Goal: Task Accomplishment & Management: Manage account settings

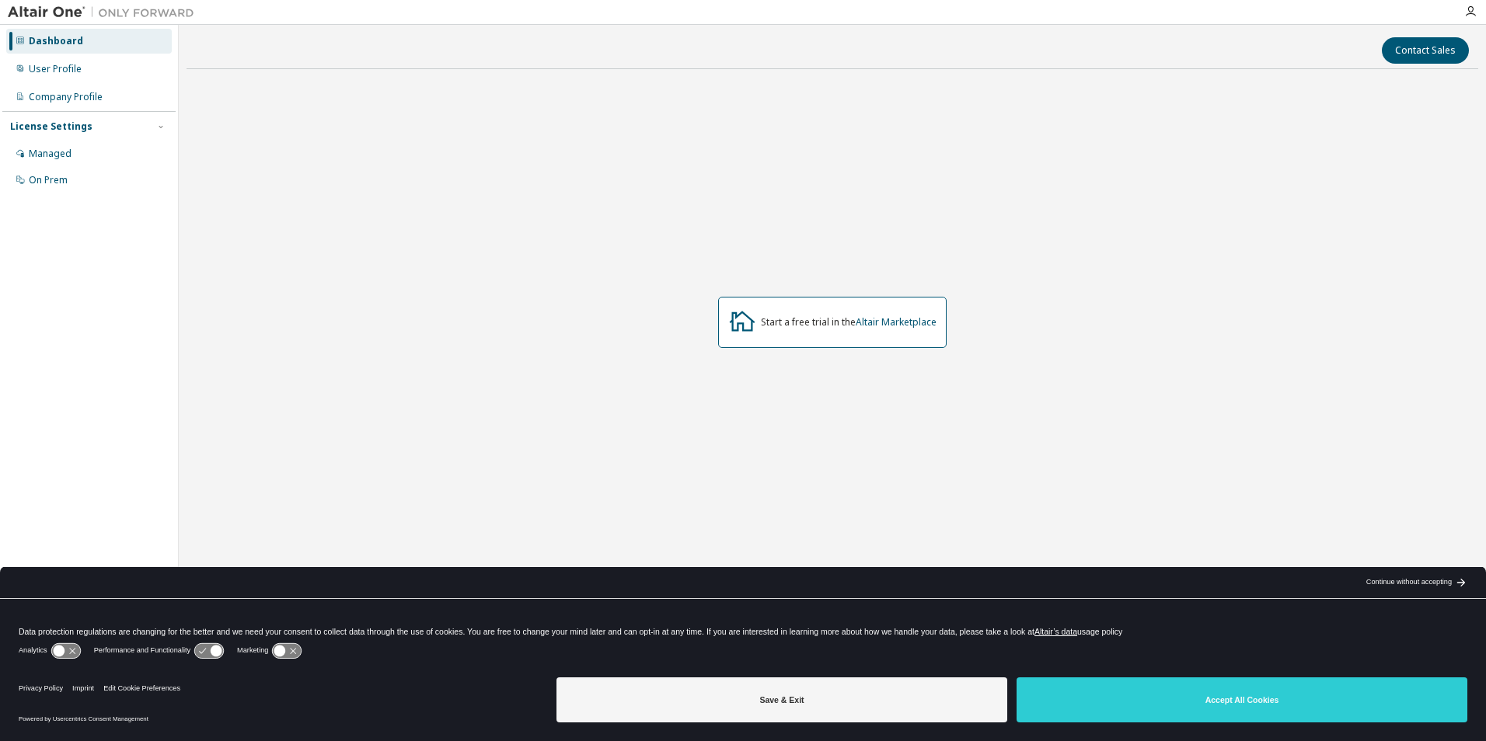
click at [1213, 326] on div "Start a free trial in the Altair Marketplace" at bounding box center [833, 323] width 1292 height 482
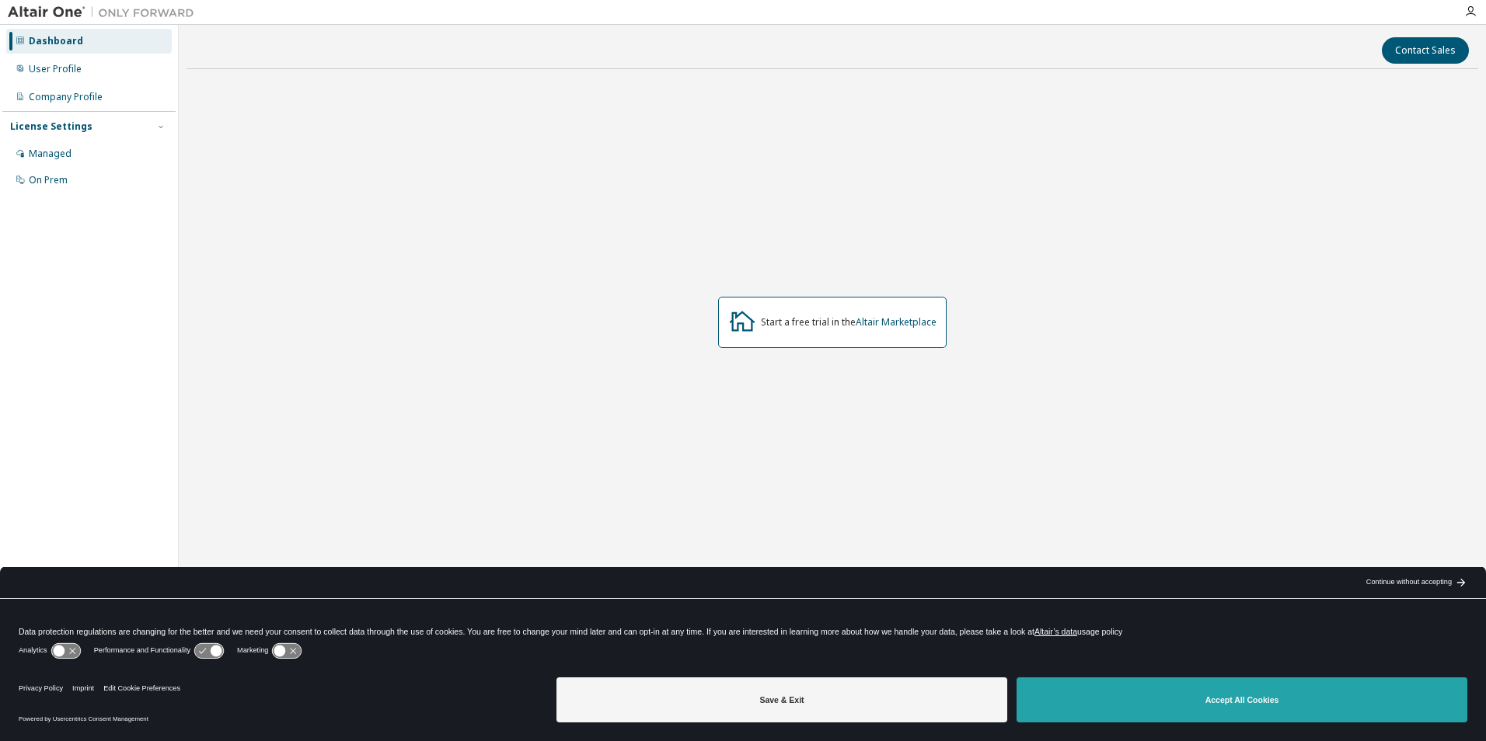
click at [1309, 711] on button "Accept All Cookies" at bounding box center [1242, 700] width 451 height 45
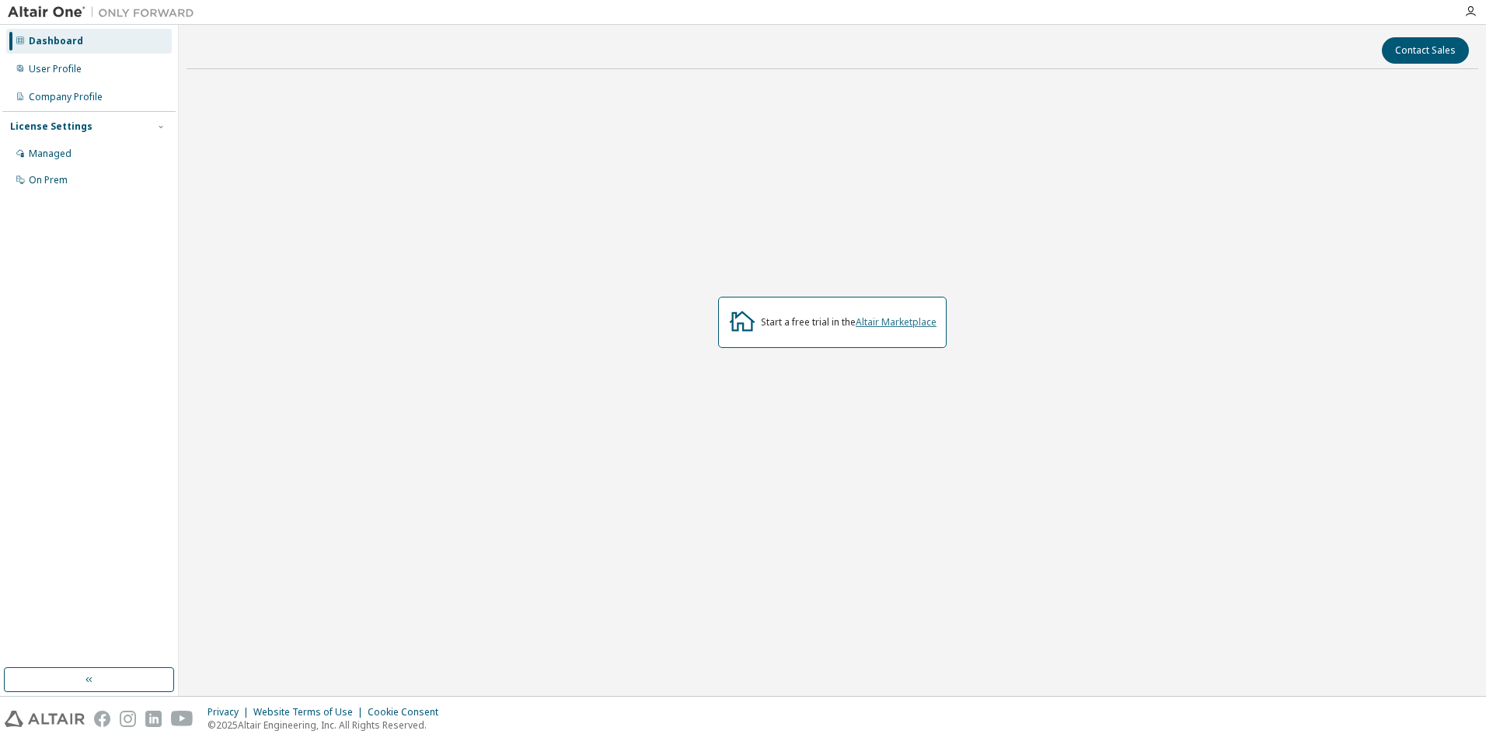
click at [871, 323] on link "Altair Marketplace" at bounding box center [896, 322] width 81 height 13
click at [137, 152] on div "Managed" at bounding box center [89, 153] width 166 height 25
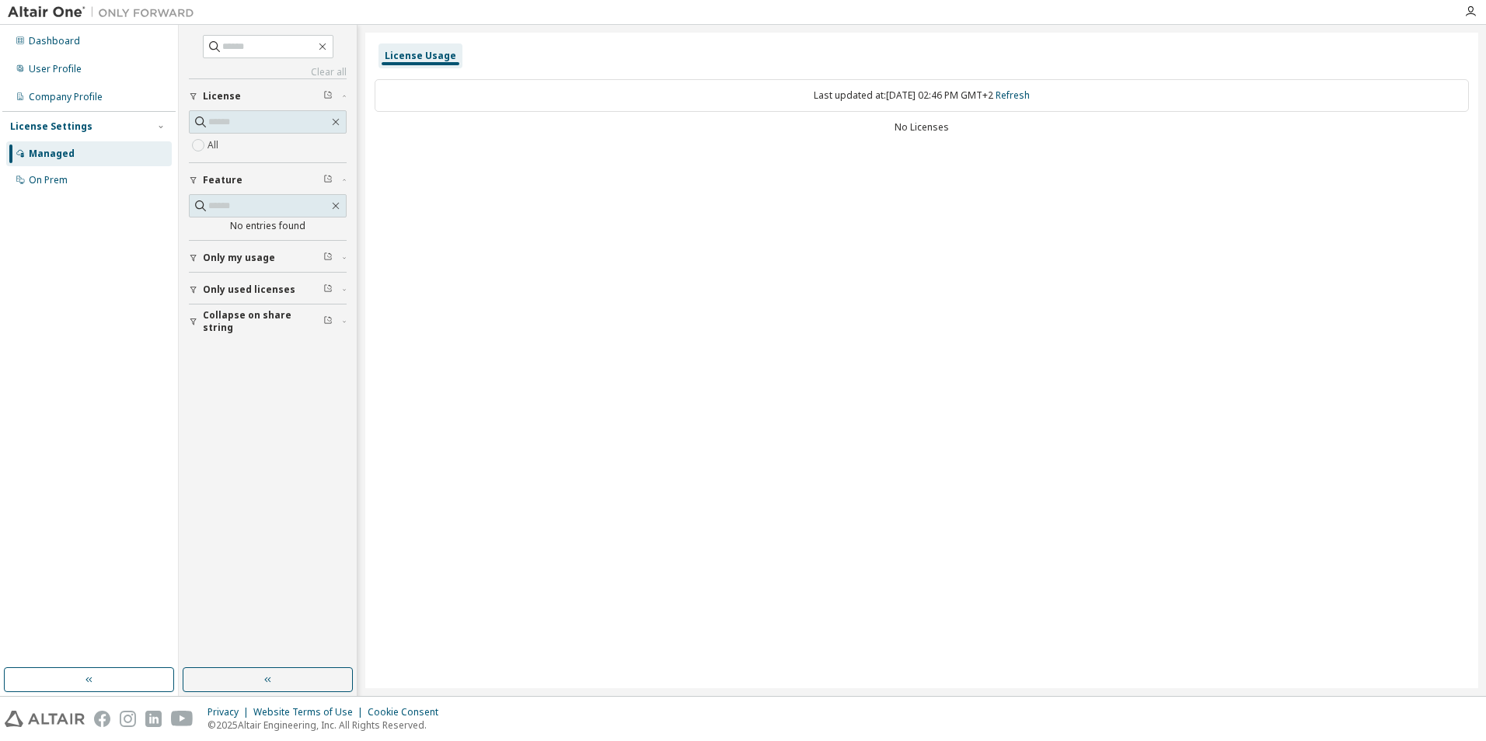
click at [253, 253] on span "Only my usage" at bounding box center [239, 258] width 72 height 12
click at [247, 329] on span "Only used licenses" at bounding box center [249, 335] width 92 height 12
drag, startPoint x: 232, startPoint y: 408, endPoint x: 231, endPoint y: 368, distance: 40.4
click at [230, 410] on span "Collapse on share string" at bounding box center [263, 411] width 120 height 25
click at [96, 173] on div "On Prem" at bounding box center [89, 180] width 166 height 25
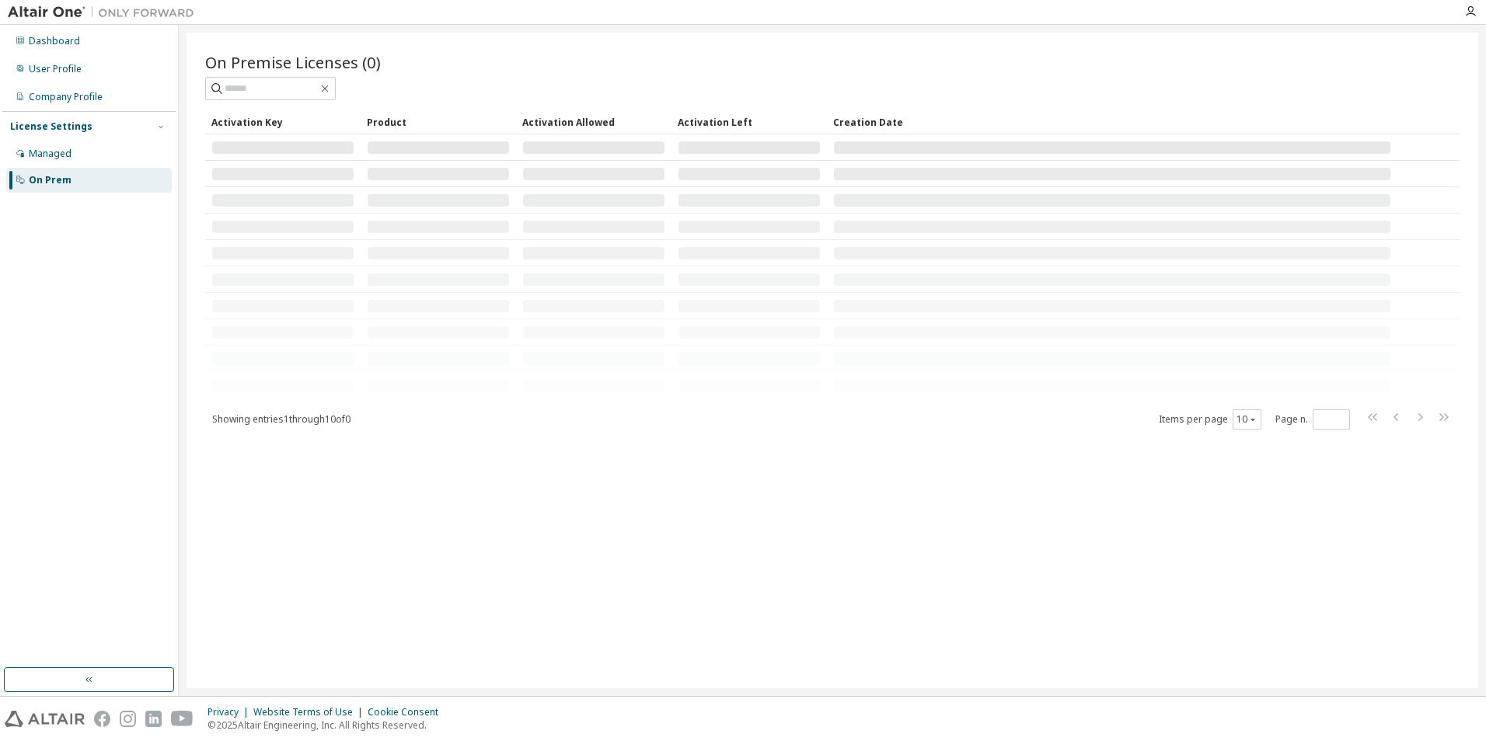
click at [239, 121] on div "Activation Key" at bounding box center [282, 122] width 143 height 25
click at [244, 120] on div "Activation Key" at bounding box center [282, 122] width 143 height 25
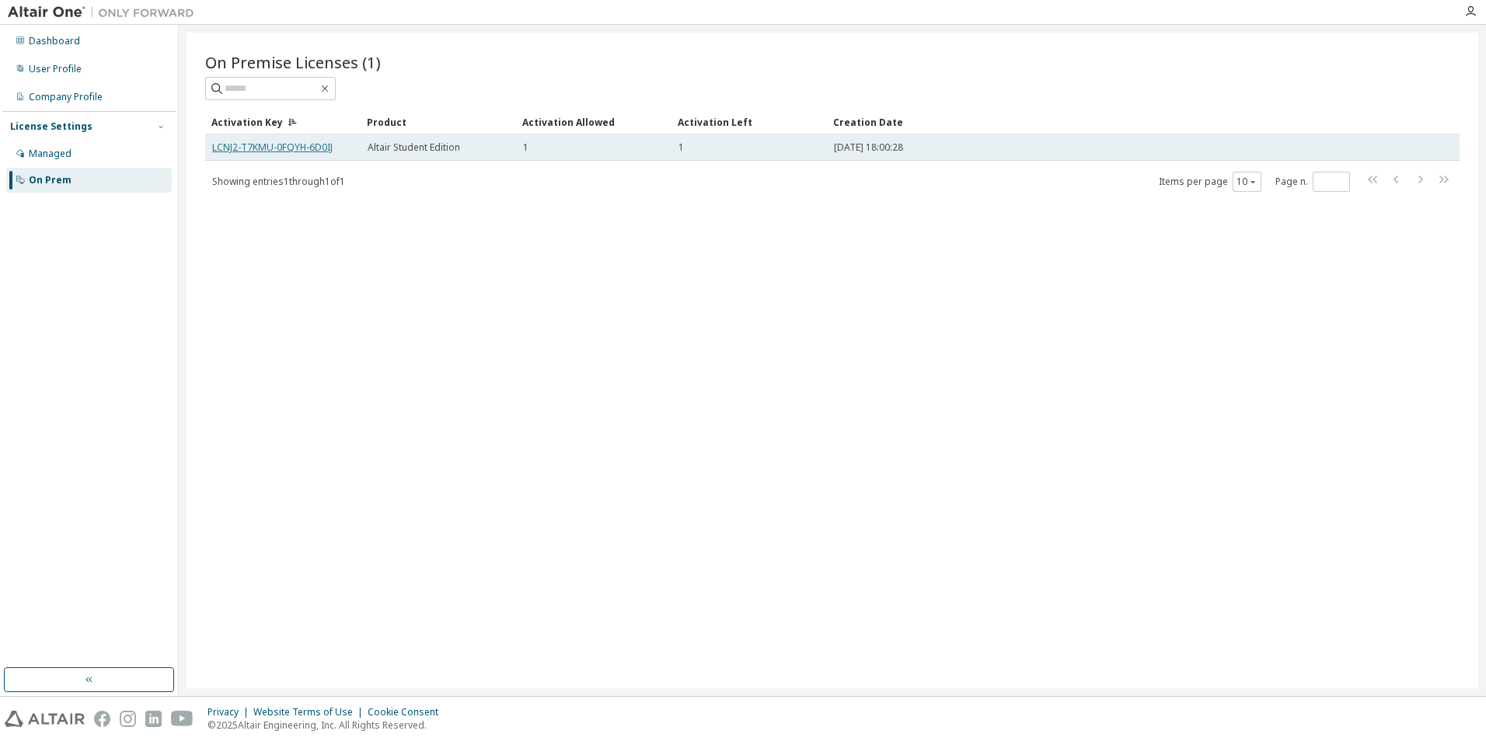
click at [289, 151] on link "LCNJ2-T7KMU-0FQYH-6D0IJ" at bounding box center [272, 147] width 120 height 13
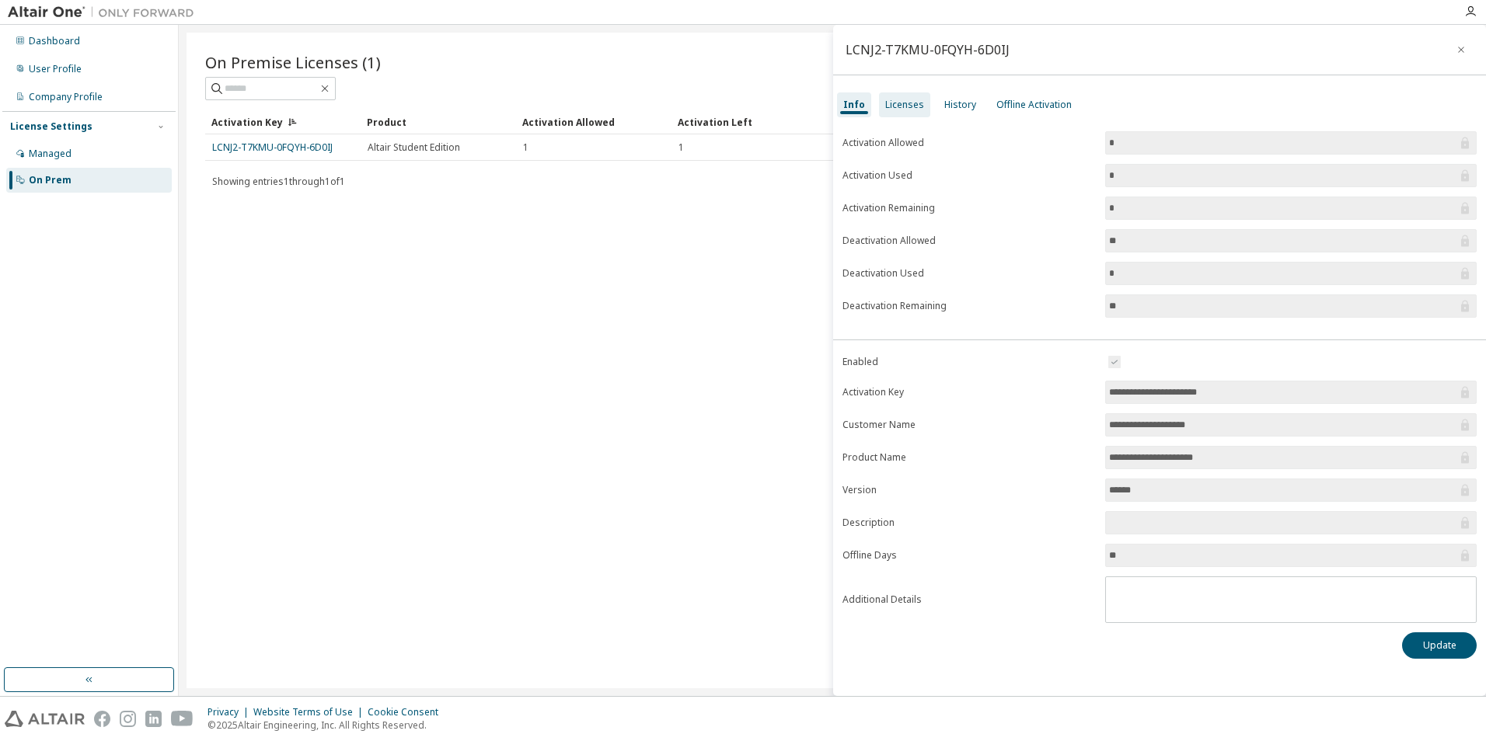
click at [894, 114] on div "Licenses" at bounding box center [904, 104] width 51 height 25
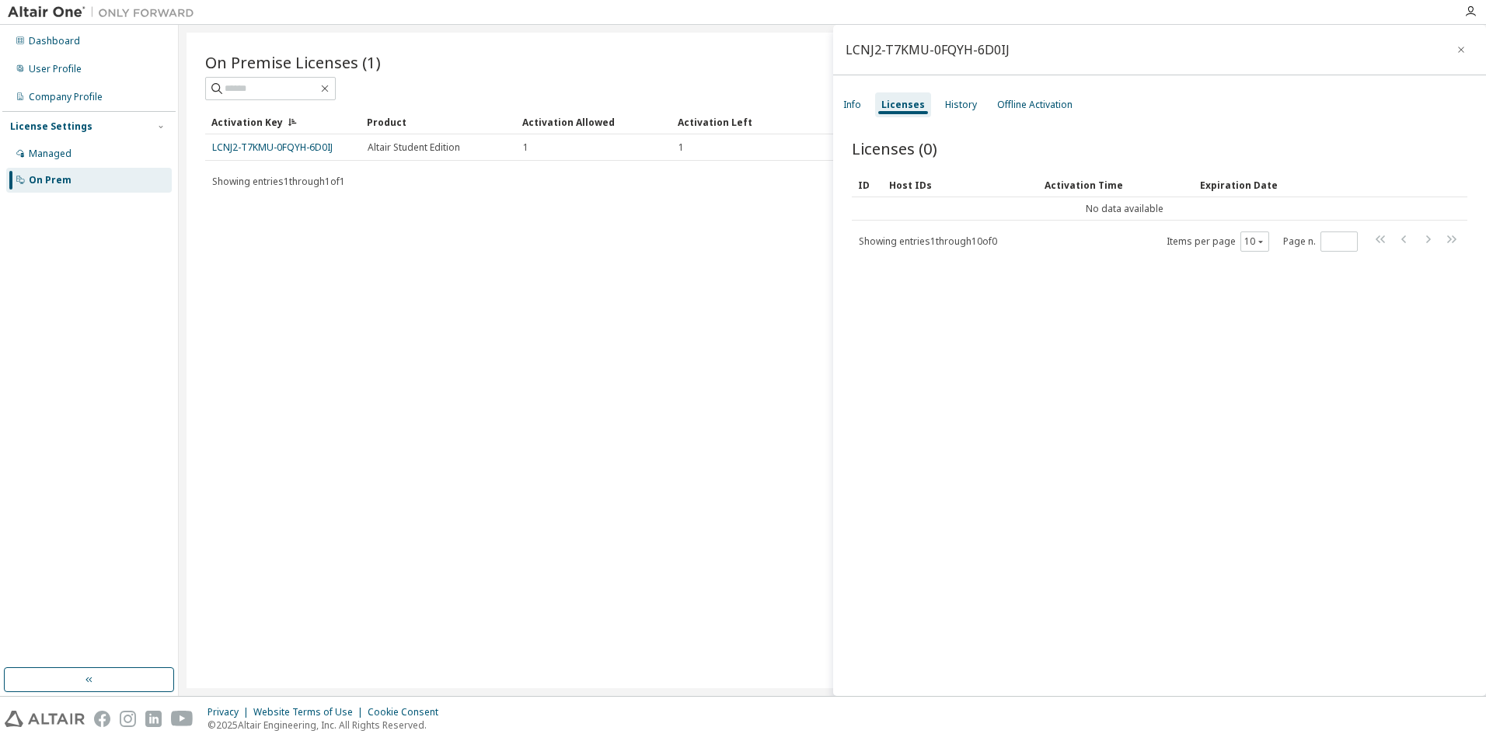
click at [915, 230] on div "Showing entries 1 through 10 of 0 Items per page 10 Page n. *" at bounding box center [1160, 241] width 616 height 23
click at [919, 229] on div "ID Host IDs Activation Time Expiration Date No data available Showing entries 1…" at bounding box center [1160, 213] width 616 height 80
click at [920, 239] on span "Showing entries 1 through 10 of 0" at bounding box center [928, 241] width 138 height 13
click at [918, 245] on span "Showing entries 1 through 10 of 0" at bounding box center [928, 241] width 138 height 13
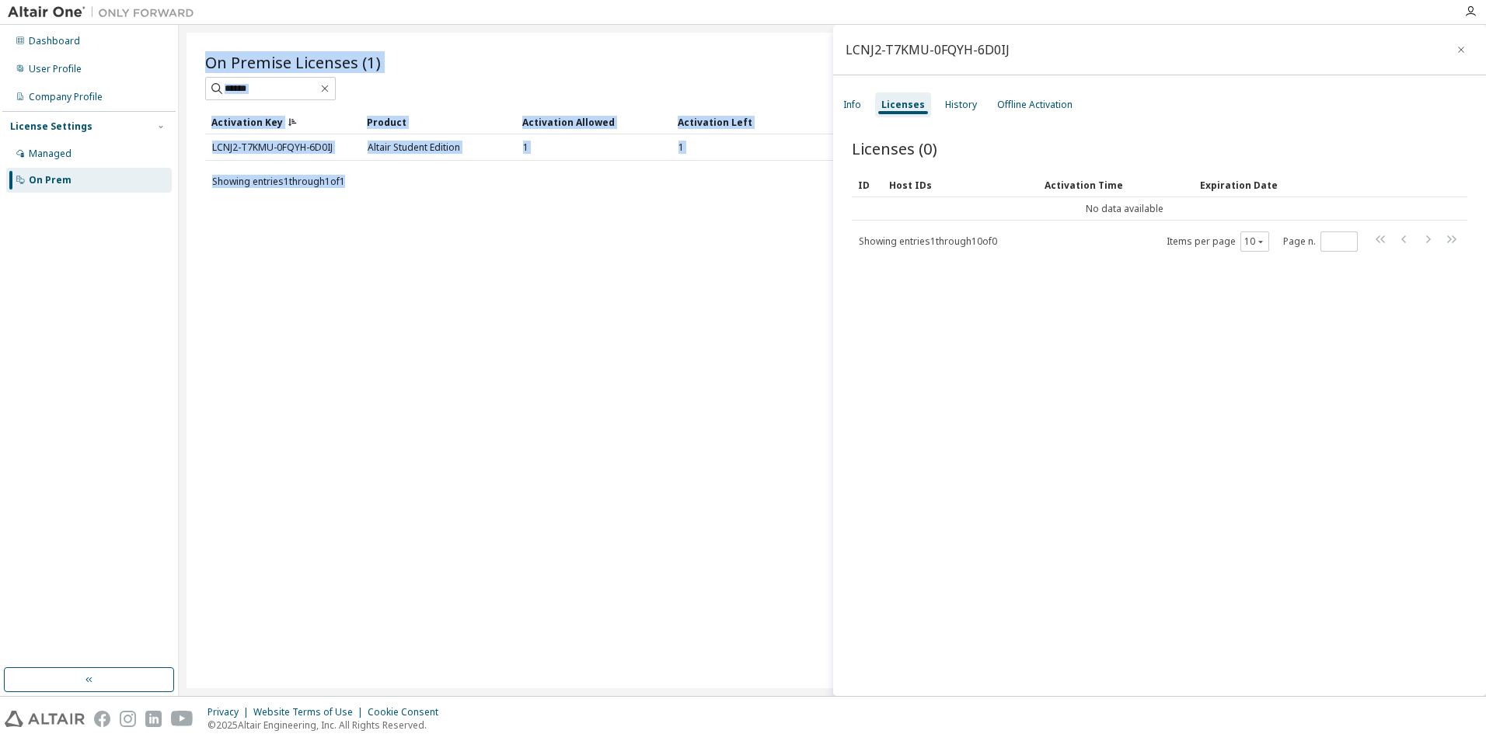
drag, startPoint x: 448, startPoint y: 187, endPoint x: 440, endPoint y: 194, distance: 11.0
click at [440, 194] on div "On Premise Licenses (1) Clear Load Save Save As Field Operator Value Select fil…" at bounding box center [833, 361] width 1292 height 656
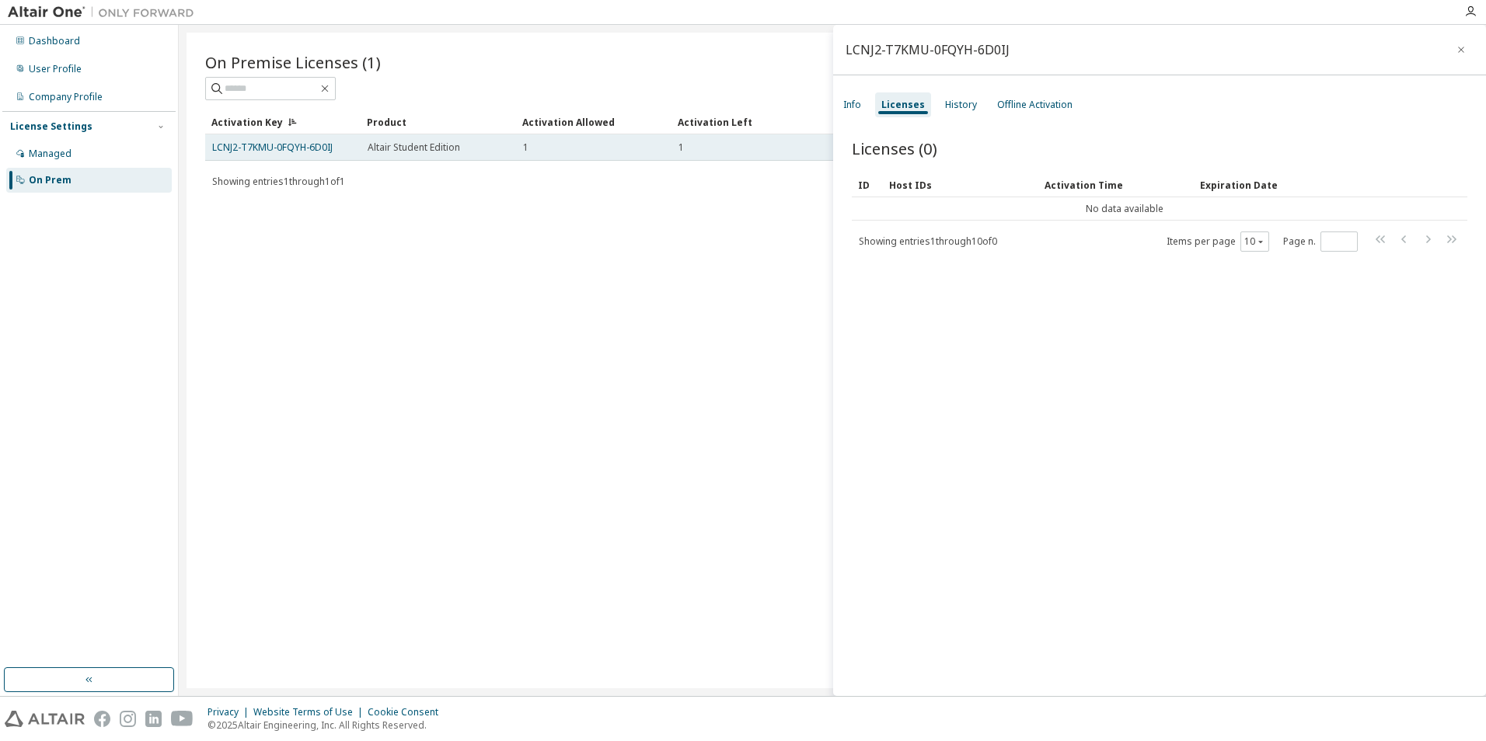
drag, startPoint x: 440, startPoint y: 194, endPoint x: 424, endPoint y: 154, distance: 43.6
click at [424, 154] on td "Altair Student Edition" at bounding box center [438, 147] width 155 height 26
click at [417, 154] on td "Altair Student Edition" at bounding box center [438, 147] width 155 height 26
click at [418, 152] on span "Altair Student Edition" at bounding box center [414, 147] width 92 height 12
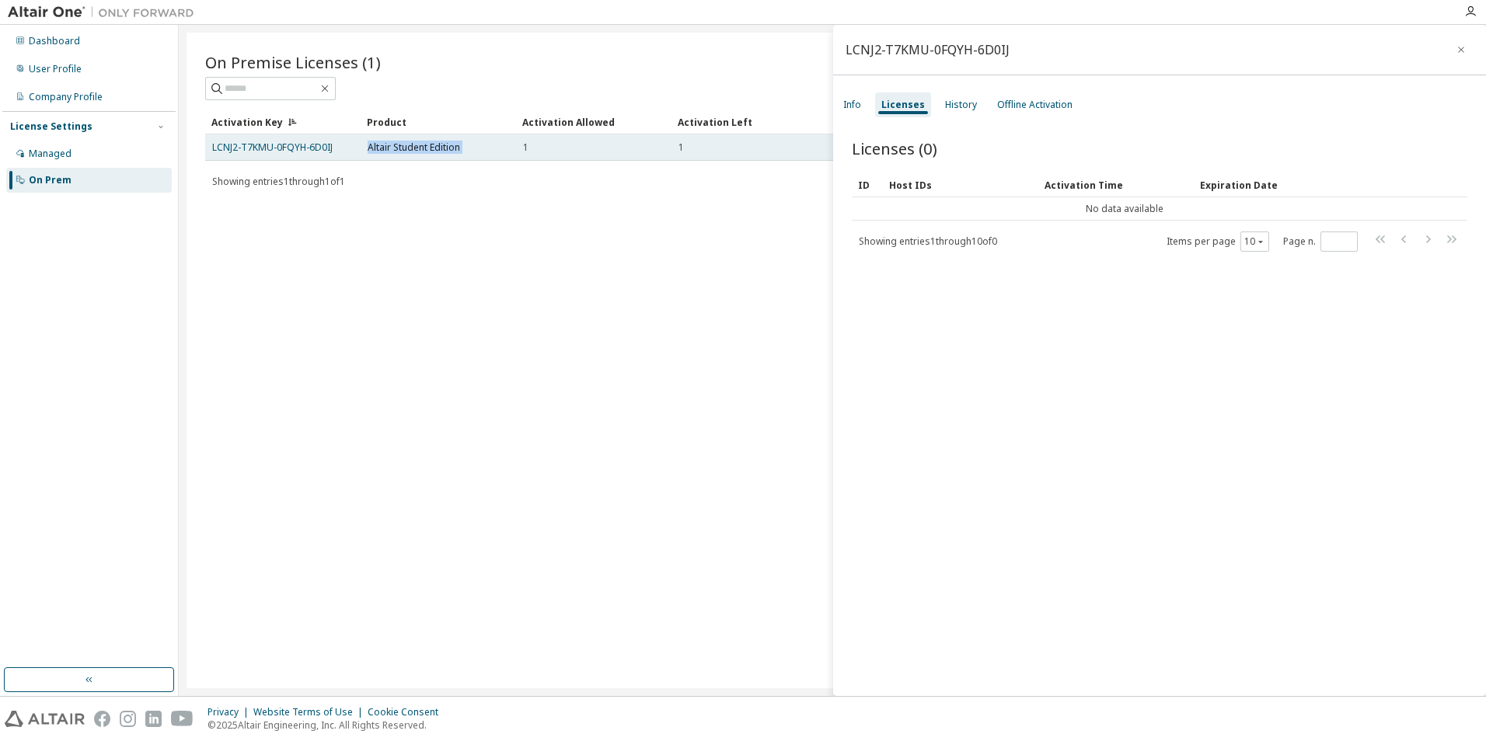
click at [418, 152] on span "Altair Student Edition" at bounding box center [414, 147] width 92 height 12
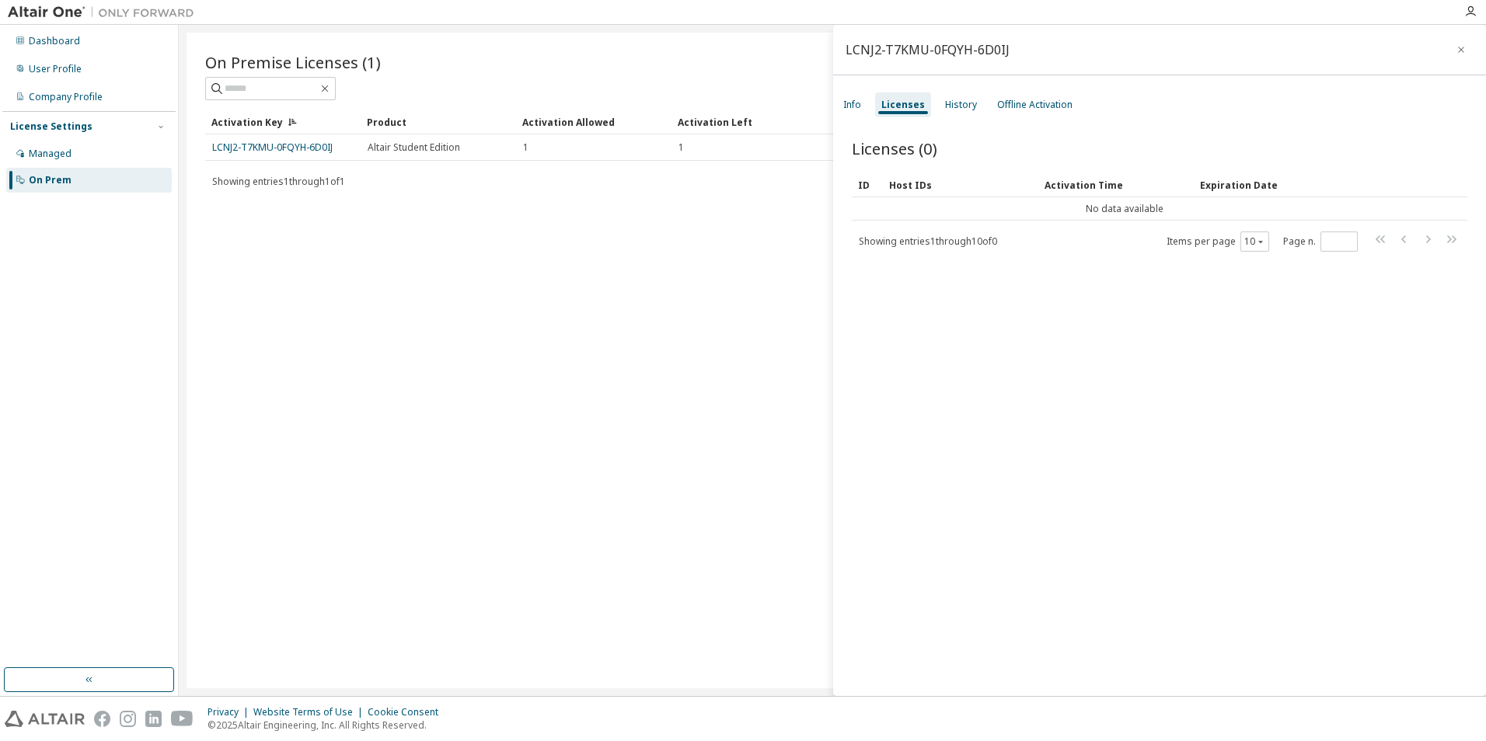
drag, startPoint x: 418, startPoint y: 152, endPoint x: 485, endPoint y: 211, distance: 89.2
click at [475, 216] on div "On Premise Licenses (1) Clear Load Save Save As Field Operator Value Select fil…" at bounding box center [833, 361] width 1292 height 656
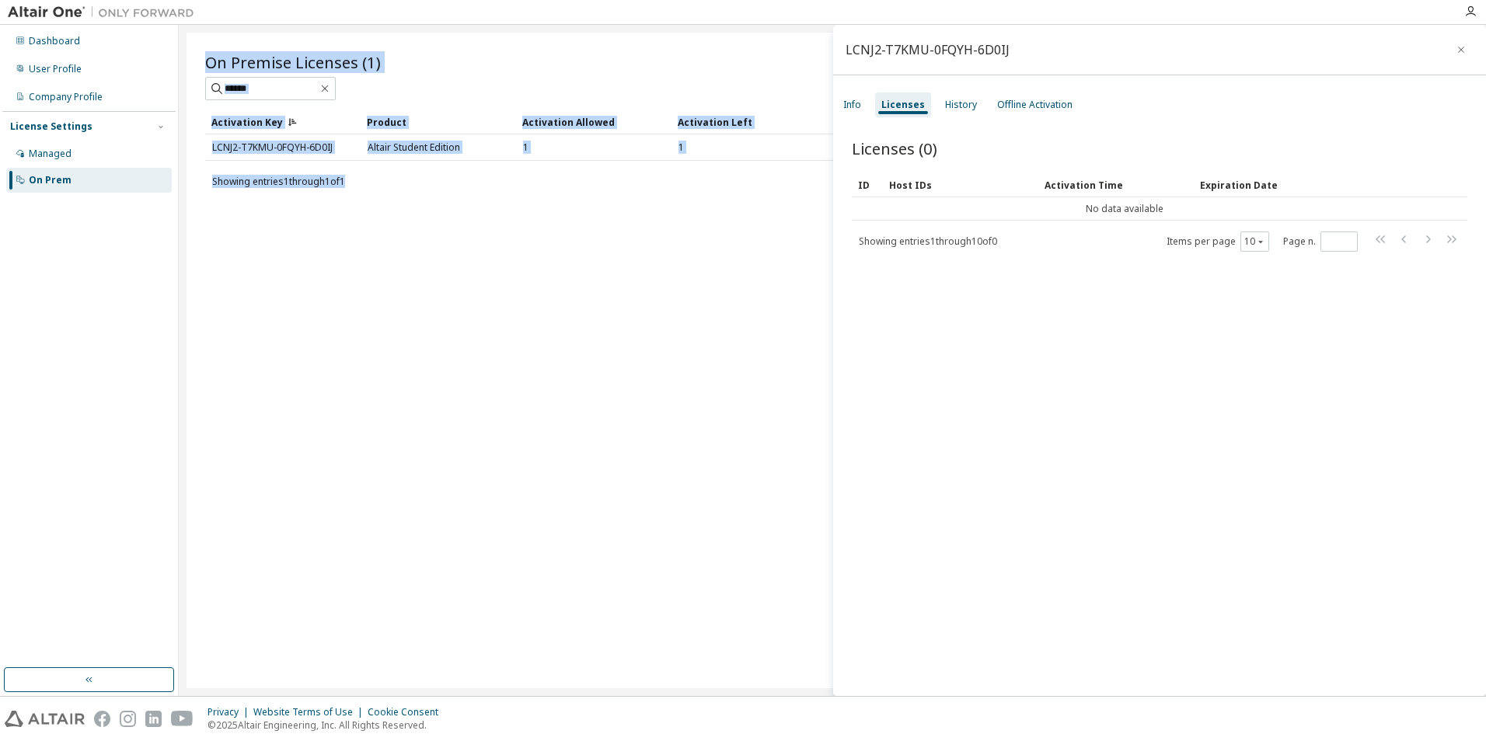
drag, startPoint x: 529, startPoint y: 194, endPoint x: 553, endPoint y: 194, distance: 24.1
click at [553, 194] on div "On Premise Licenses (1) Clear Load Save Save As Field Operator Value Select fil…" at bounding box center [833, 361] width 1292 height 656
click at [1456, 51] on icon "button" at bounding box center [1461, 50] width 11 height 12
